Goal: Find contact information: Find contact information

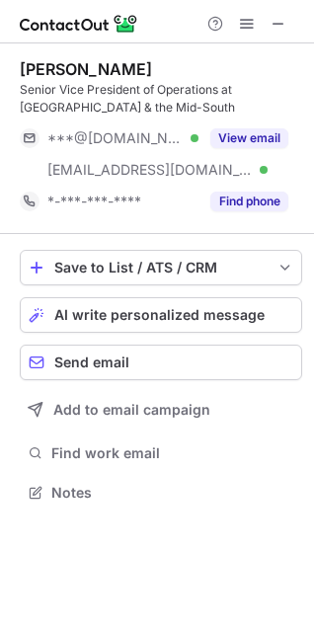
scroll to position [478, 314]
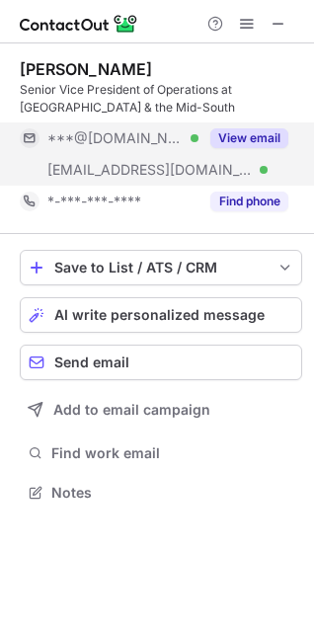
click at [231, 134] on button "View email" at bounding box center [249, 138] width 78 height 20
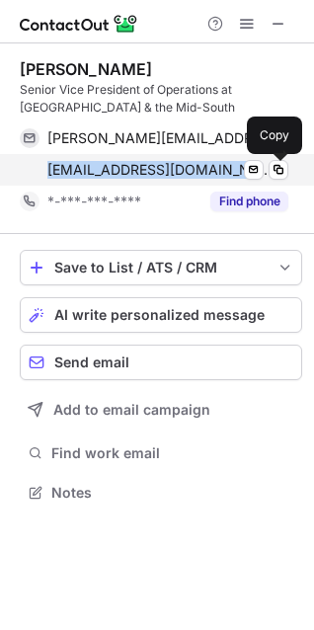
drag, startPoint x: 34, startPoint y: 168, endPoint x: 291, endPoint y: 169, distance: 257.5
click at [278, 176] on div "[EMAIL_ADDRESS][DOMAIN_NAME] Verified Send email Copy" at bounding box center [154, 170] width 268 height 32
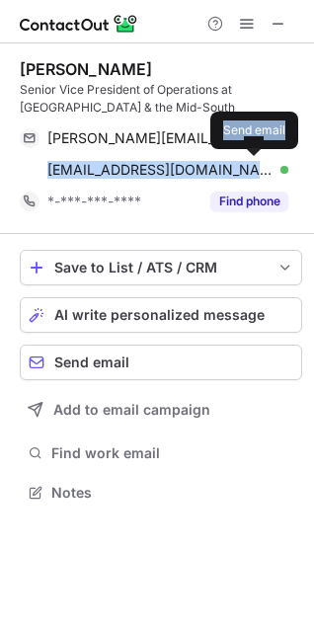
copy div "[EMAIL_ADDRESS][DOMAIN_NAME] Verified Send email"
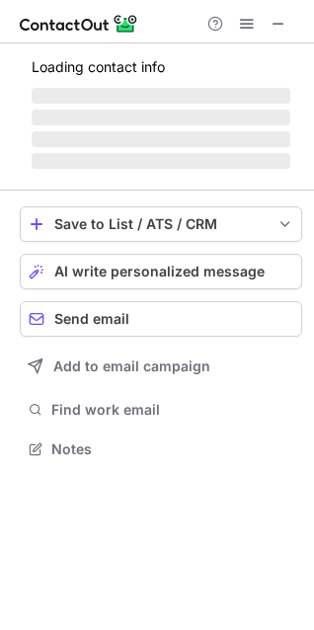
scroll to position [9, 9]
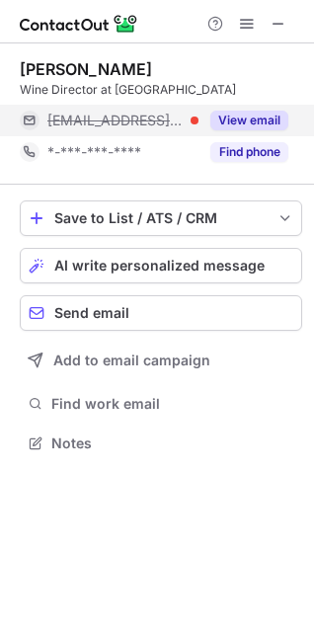
click at [252, 120] on button "View email" at bounding box center [249, 121] width 78 height 20
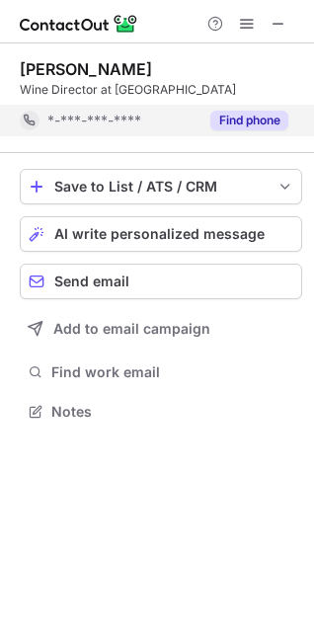
scroll to position [397, 314]
